Goal: Task Accomplishment & Management: Use online tool/utility

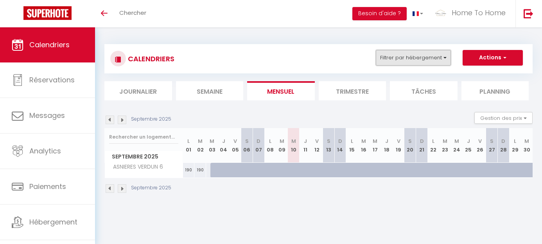
click at [414, 56] on button "Filtrer par hébergement" at bounding box center [413, 58] width 75 height 16
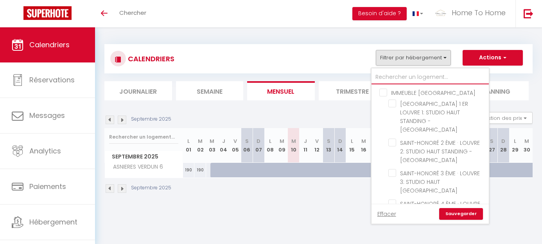
click at [403, 78] on input "text" at bounding box center [429, 77] width 117 height 14
type input "a"
checkbox input "false"
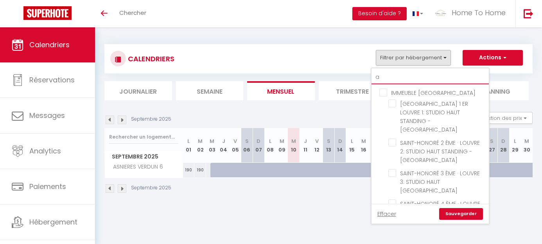
checkbox input "false"
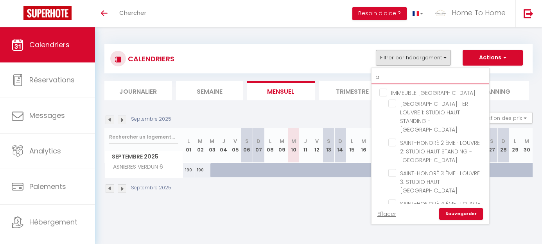
checkbox input "false"
type input "as"
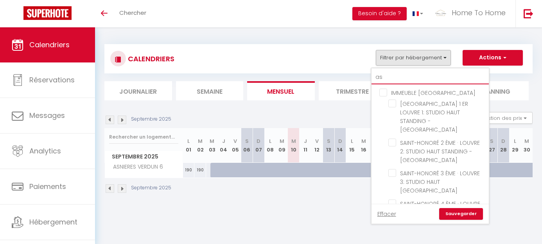
checkbox input "false"
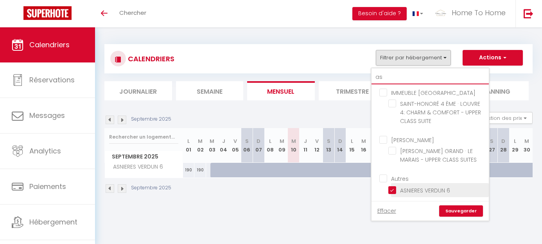
type input "as"
click at [398, 185] on li "ASNIERES VERDUN 6" at bounding box center [440, 190] width 98 height 14
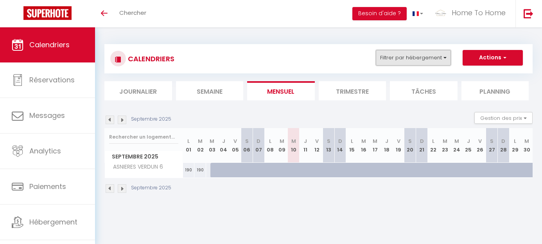
click at [430, 64] on button "Filtrer par hébergement" at bounding box center [413, 58] width 75 height 16
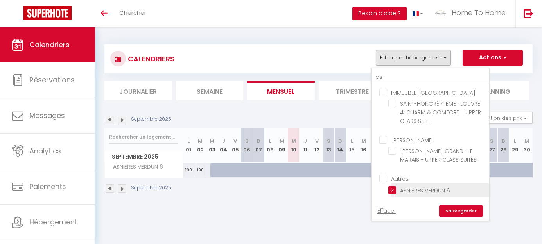
click at [428, 186] on input "ASNIERES VERDUN 6" at bounding box center [437, 190] width 98 height 8
checkbox input "false"
click at [468, 210] on link "Sauvegarder" at bounding box center [461, 212] width 44 height 12
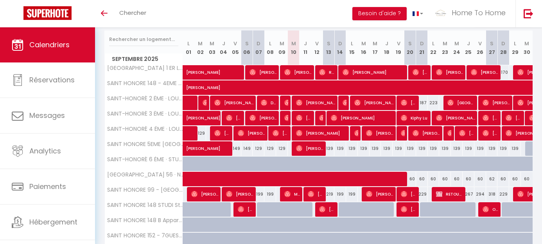
scroll to position [98, 0]
